Goal: Task Accomplishment & Management: Manage account settings

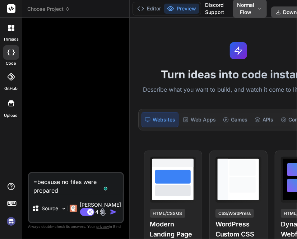
click at [10, 217] on img at bounding box center [11, 221] width 12 height 12
type textarea "x"
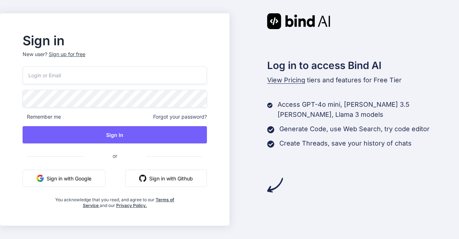
type input "appsumo_5@yopmail.com"
click at [84, 178] on button "Sign in with Google" at bounding box center [64, 177] width 83 height 17
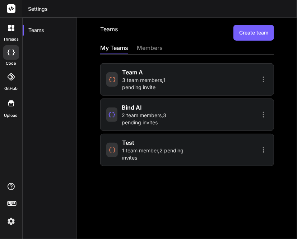
click at [144, 86] on span "3 team members , 1 pending invite" at bounding box center [153, 83] width 63 height 14
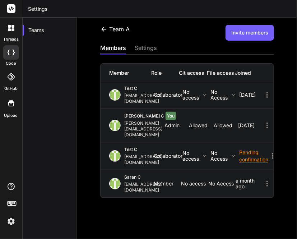
click at [105, 30] on icon at bounding box center [104, 29] width 8 height 8
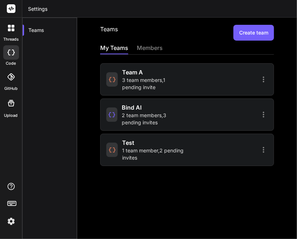
click at [135, 105] on span "Bind AI" at bounding box center [132, 107] width 20 height 9
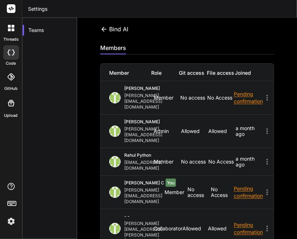
click at [103, 27] on icon at bounding box center [104, 29] width 8 height 8
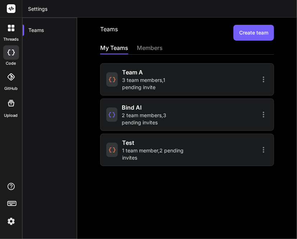
click at [136, 149] on span "1 team member , 2 pending invites" at bounding box center [153, 154] width 63 height 14
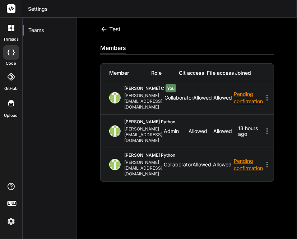
click at [104, 29] on icon at bounding box center [104, 29] width 5 height 5
